Goal: Task Accomplishment & Management: Manage account settings

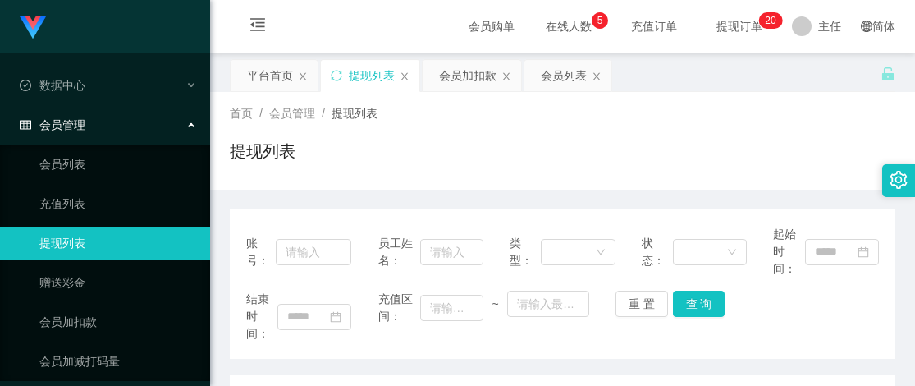
drag, startPoint x: 384, startPoint y: 158, endPoint x: 589, endPoint y: 34, distance: 239.7
click at [387, 158] on div "提现列表" at bounding box center [563, 158] width 666 height 38
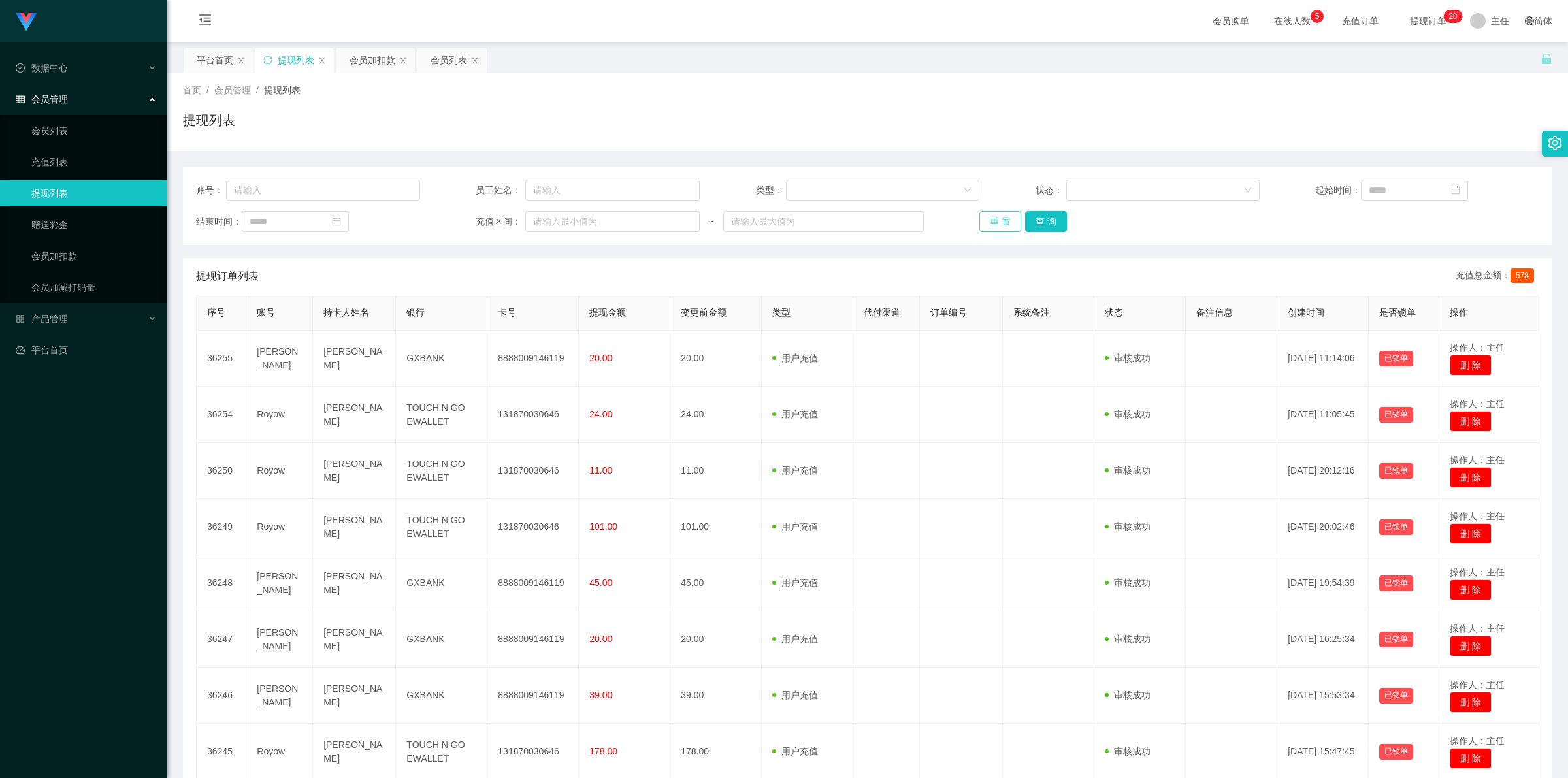
click at [727, 226] on button "重 置" at bounding box center [1000, 221] width 42 height 21
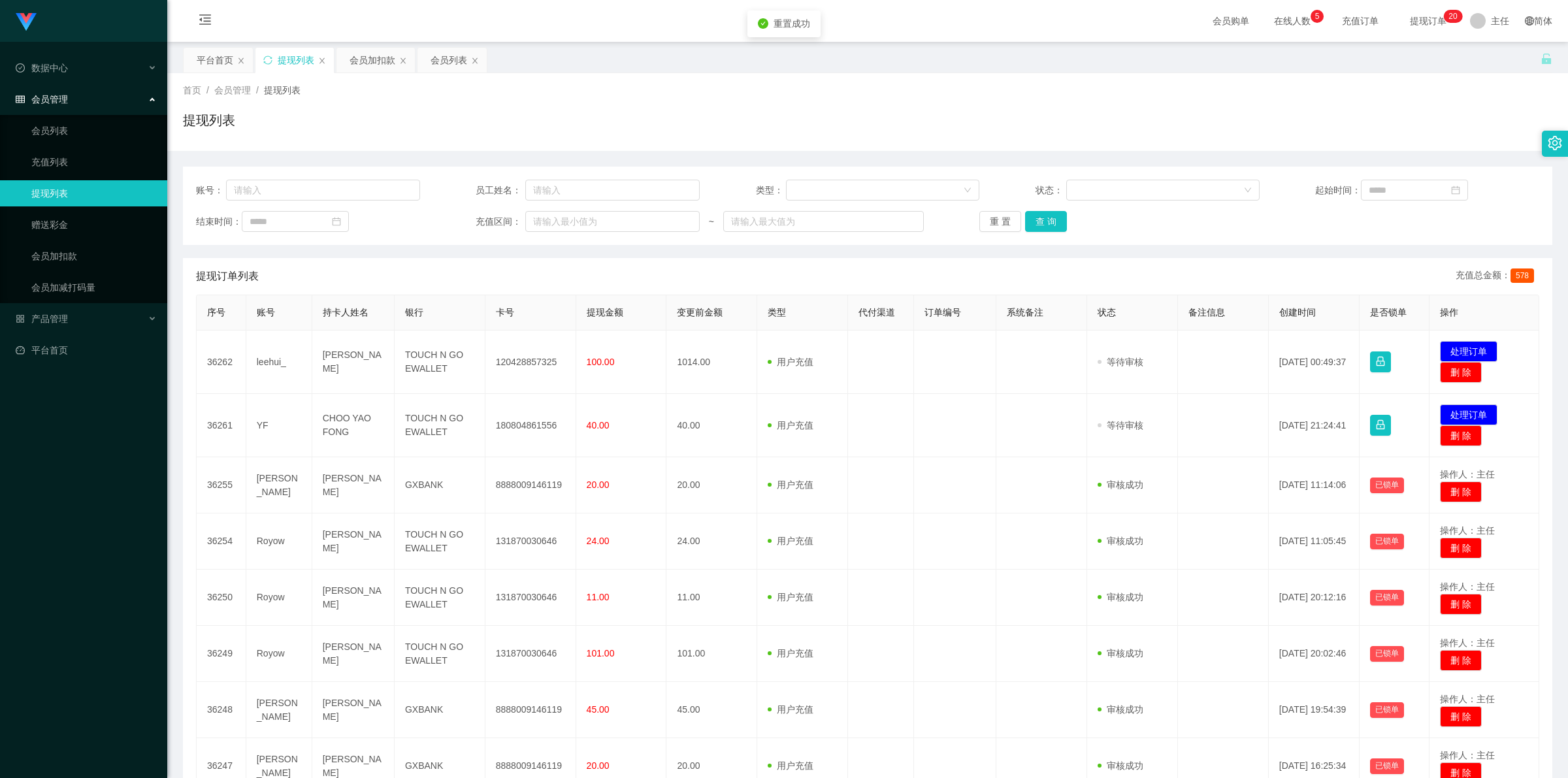
click at [532, 306] on td "180804861556" at bounding box center [531, 426] width 91 height 64
click at [531, 306] on td "180804861556" at bounding box center [531, 426] width 91 height 64
copy td "180804861556"
click at [727, 306] on button "处理订单" at bounding box center [1469, 414] width 57 height 21
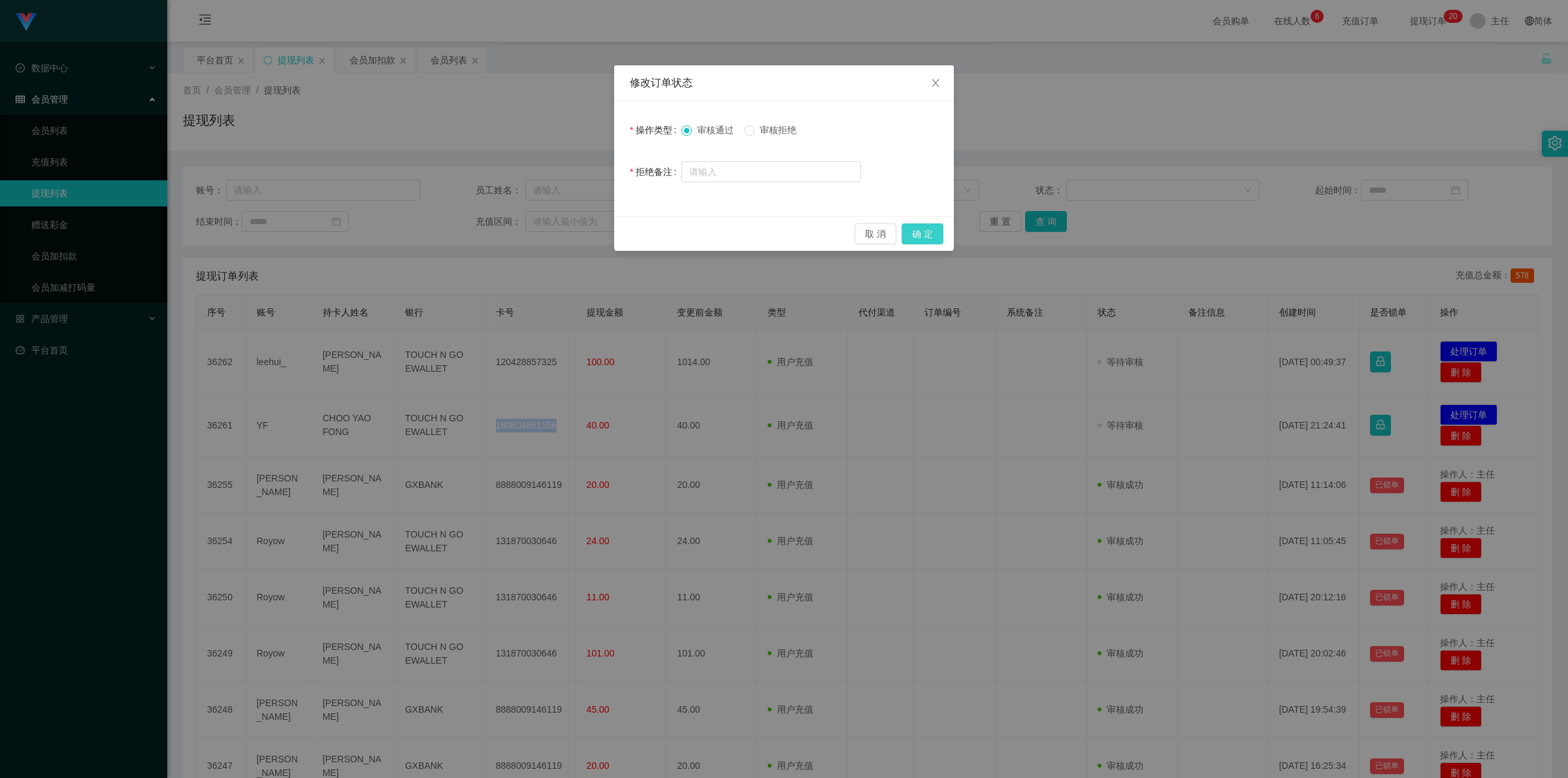
drag, startPoint x: 922, startPoint y: 233, endPoint x: 879, endPoint y: 240, distance: 43.6
click at [727, 233] on button "确 定" at bounding box center [922, 234] width 42 height 21
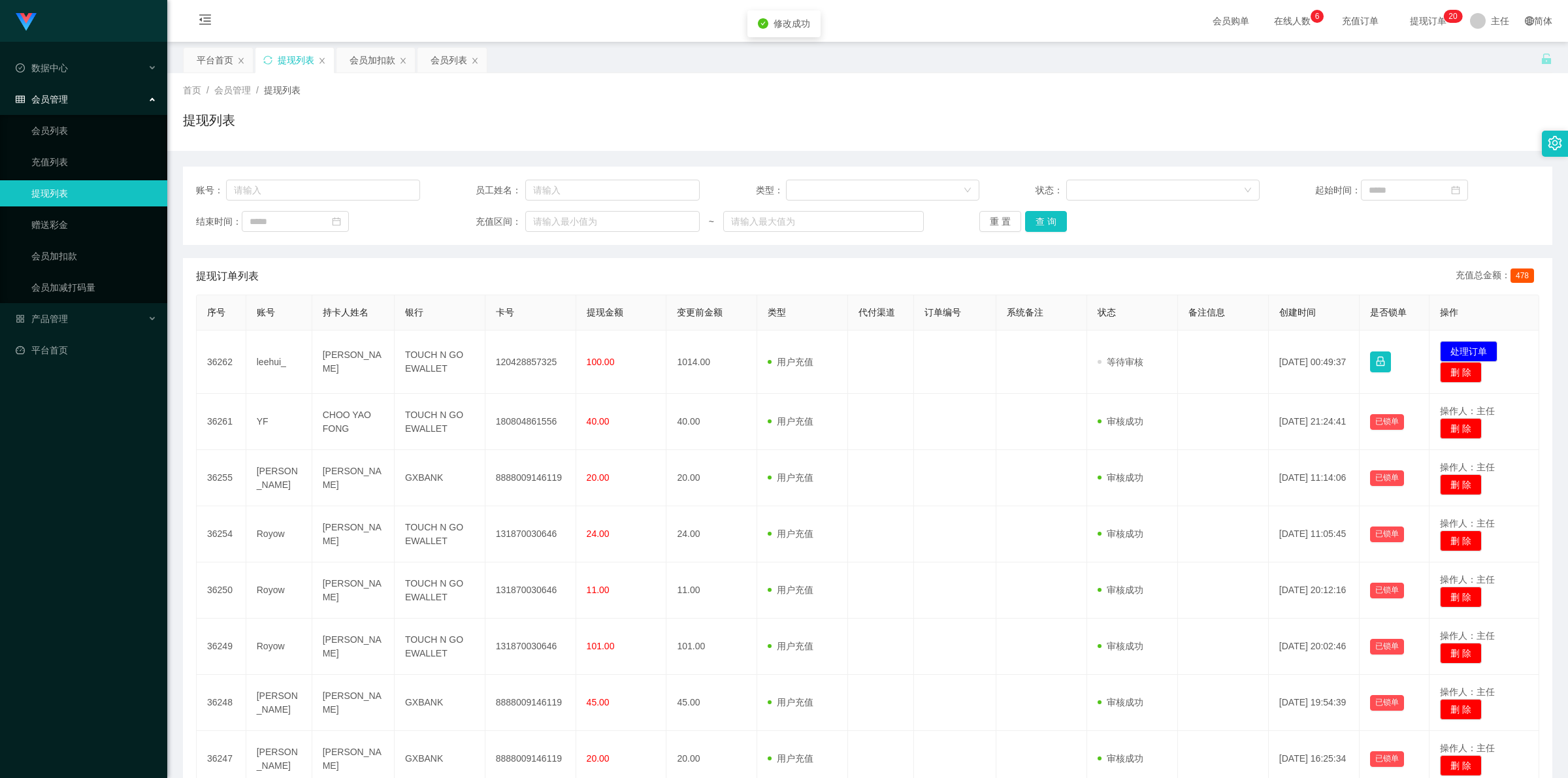
click at [523, 306] on td "120428857325" at bounding box center [531, 362] width 91 height 64
copy td "120428857325"
drag, startPoint x: 1137, startPoint y: 434, endPoint x: 1197, endPoint y: 449, distance: 61.8
click at [727, 306] on td "审核驳回 审核成功 等待审核" at bounding box center [1133, 422] width 91 height 56
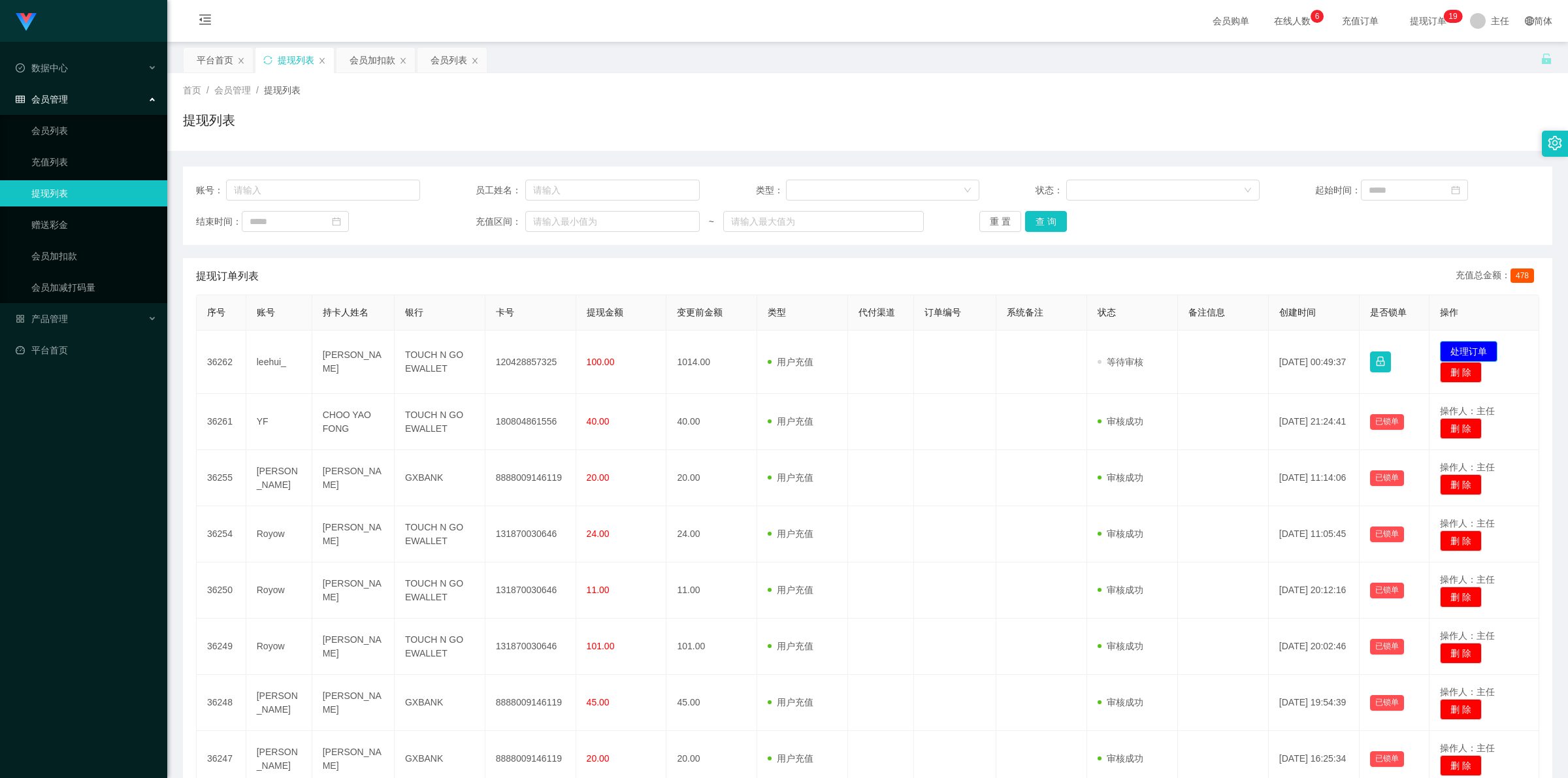
click at [727, 306] on button "处理订单" at bounding box center [1469, 351] width 57 height 21
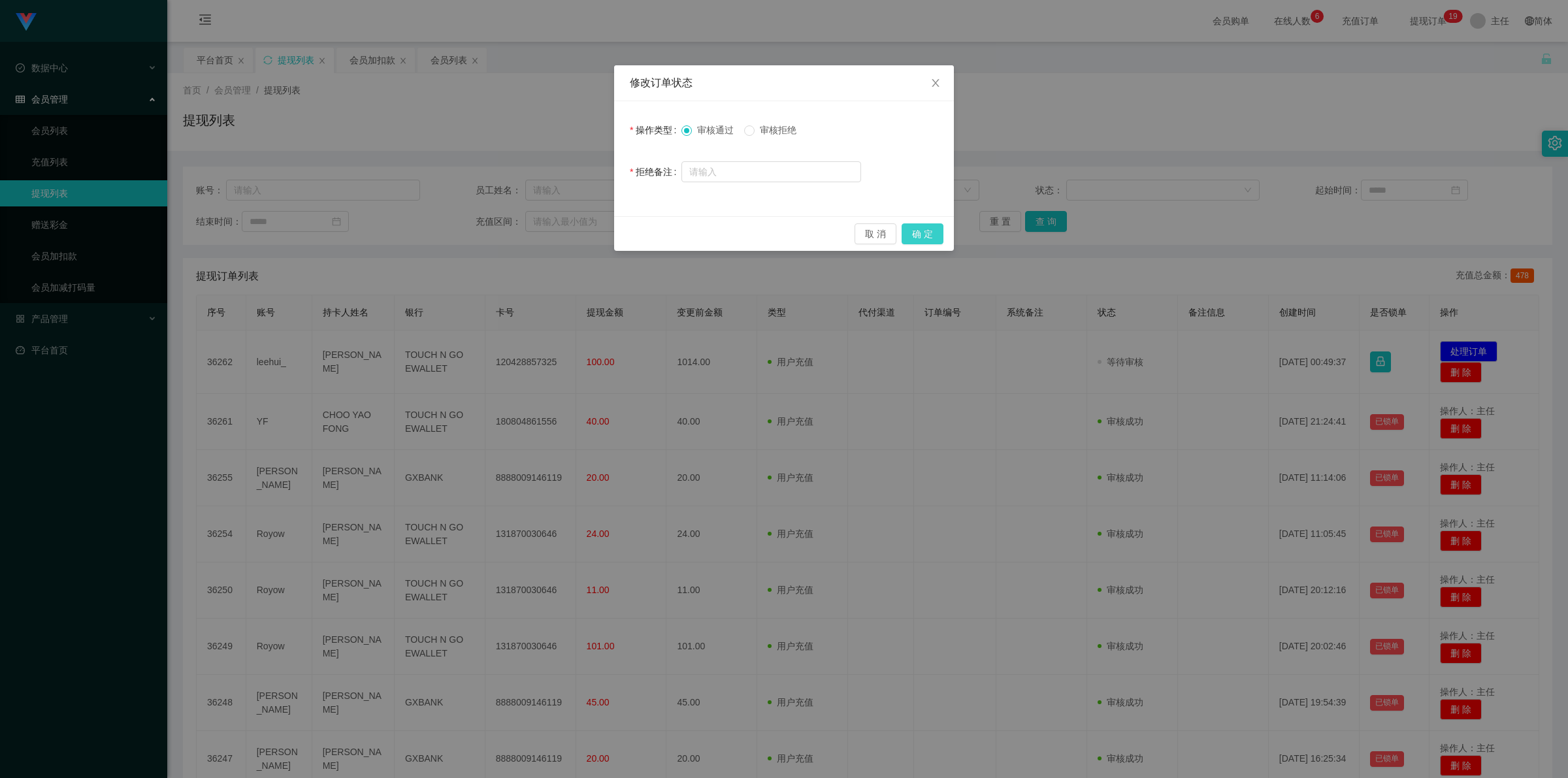
click at [727, 233] on button "确 定" at bounding box center [922, 234] width 42 height 21
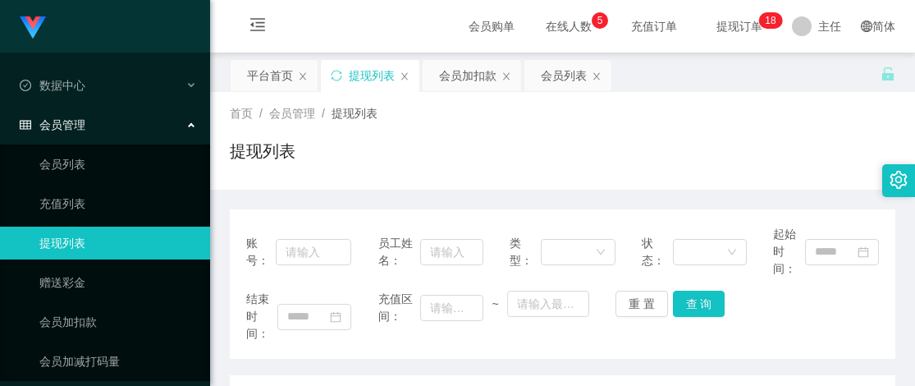
scroll to position [341, 0]
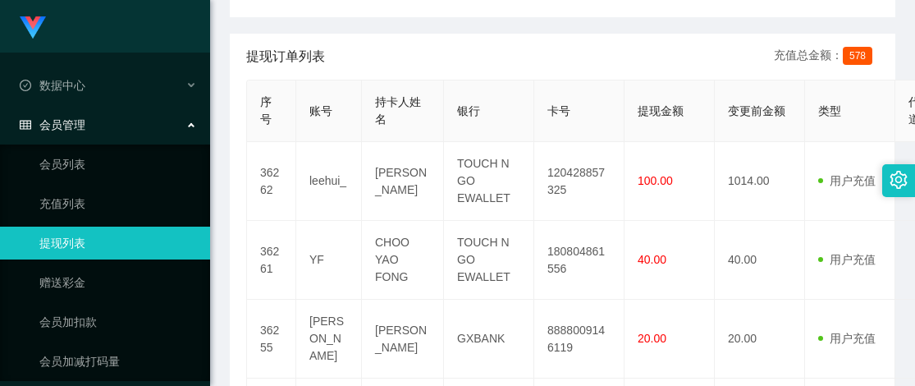
click at [317, 186] on td "leehui_" at bounding box center [329, 181] width 66 height 79
copy td "leehui_"
click at [575, 62] on div "提现订单列表 充值总金额： 578" at bounding box center [562, 57] width 633 height 46
click at [314, 259] on td "YF" at bounding box center [329, 260] width 66 height 79
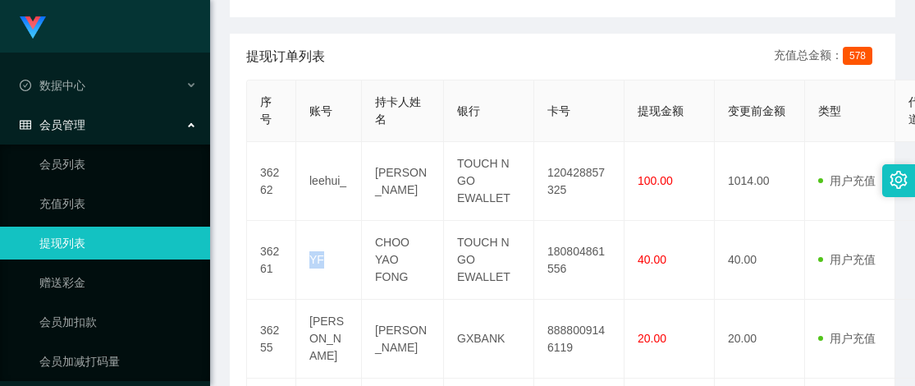
click at [314, 259] on td "YF" at bounding box center [329, 260] width 66 height 79
copy td "YF"
